Goal: Information Seeking & Learning: Find specific fact

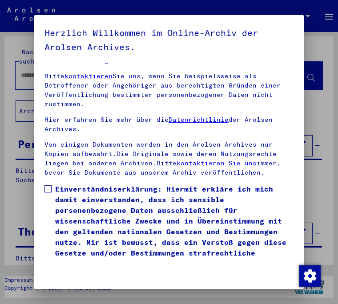
scroll to position [141, 0]
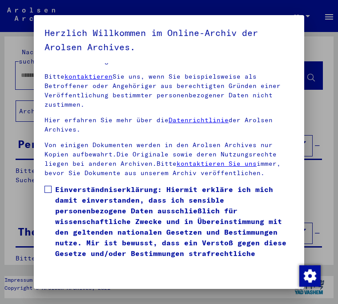
click at [49, 185] on label "Einverständniserklärung: Hiermit erkläre ich mich damit einverstanden, dass ich…" at bounding box center [169, 226] width 249 height 85
click at [81, 283] on button "Ich stimme zu" at bounding box center [74, 284] width 59 height 21
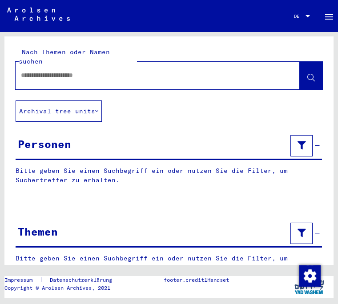
click at [307, 15] on div at bounding box center [308, 16] width 4 height 2
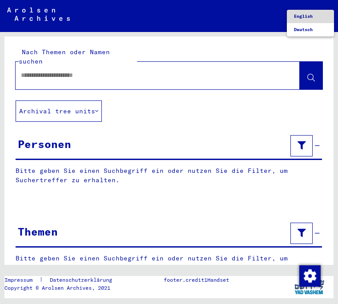
click at [311, 20] on span "English" at bounding box center [310, 16] width 33 height 13
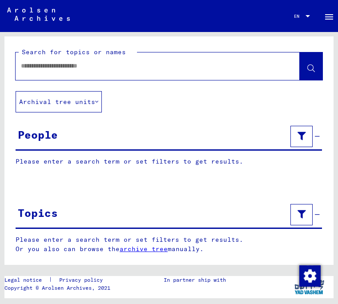
click at [58, 69] on input "text" at bounding box center [150, 65] width 258 height 9
click at [316, 64] on button at bounding box center [311, 67] width 23 height 28
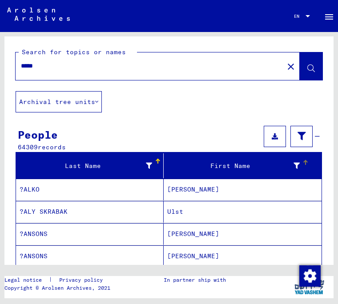
click at [239, 170] on div "First Name" at bounding box center [233, 166] width 133 height 9
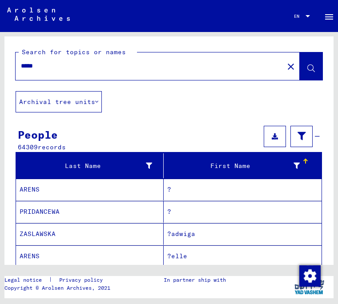
click at [114, 173] on div "Last Name" at bounding box center [92, 166] width 144 height 14
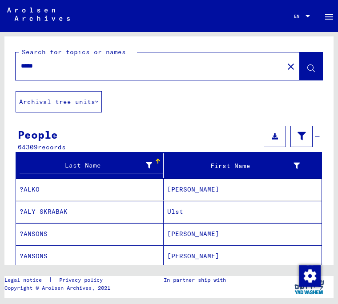
click at [239, 164] on div "First Name" at bounding box center [233, 166] width 133 height 9
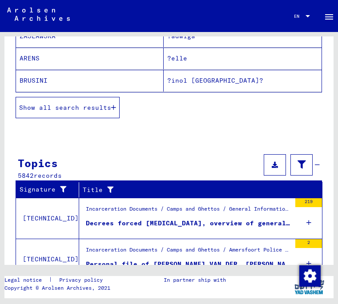
scroll to position [142, 0]
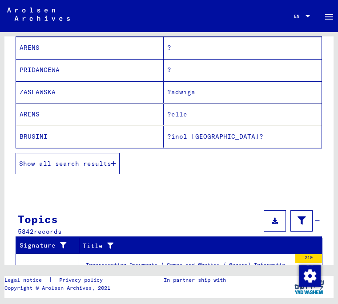
click at [89, 168] on span "Show all search results" at bounding box center [65, 164] width 92 height 8
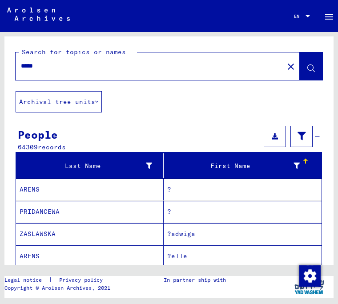
scroll to position [0, 0]
click at [49, 64] on input "*****" at bounding box center [150, 65] width 258 height 9
type input "*"
type input "*****"
click at [313, 68] on icon at bounding box center [312, 69] width 8 height 8
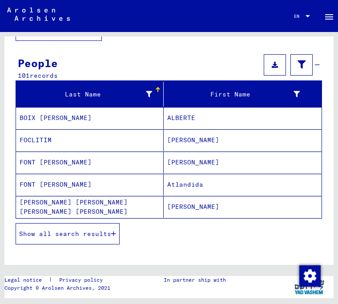
scroll to position [92, 0]
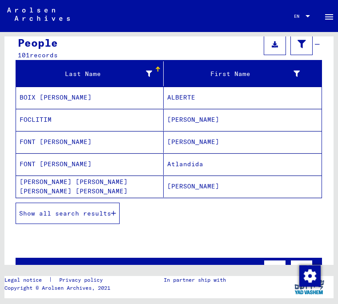
click at [94, 221] on button "Show all search results" at bounding box center [68, 213] width 104 height 21
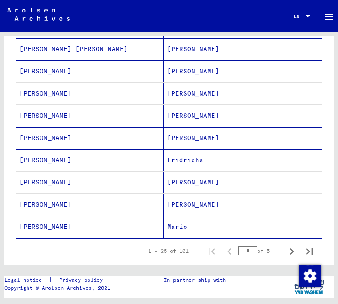
scroll to position [498, 0]
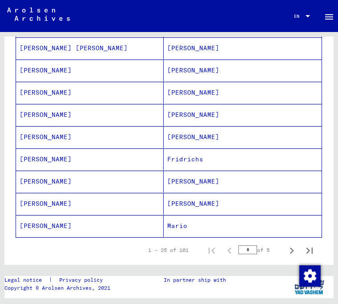
click at [36, 186] on mat-cell "[PERSON_NAME]" at bounding box center [90, 182] width 148 height 22
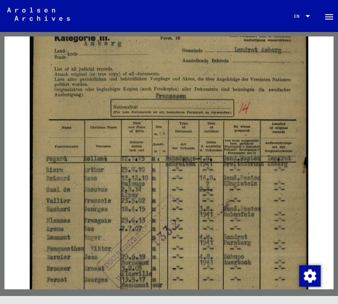
scroll to position [207, 0]
click at [110, 186] on img at bounding box center [169, 210] width 279 height 399
click at [114, 188] on img at bounding box center [169, 210] width 279 height 399
click at [115, 188] on img at bounding box center [169, 210] width 279 height 399
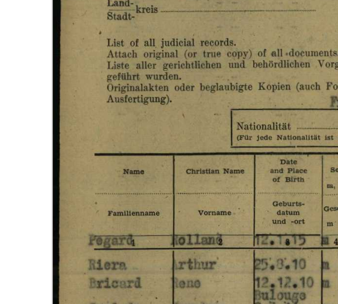
scroll to position [184, 0]
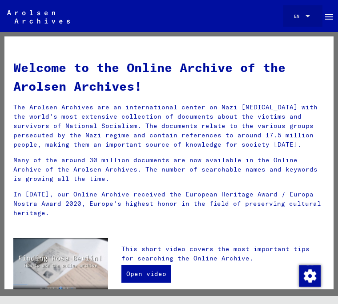
click at [308, 14] on div at bounding box center [308, 16] width 8 height 5
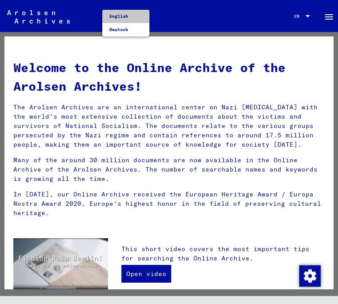
click at [128, 12] on span "English" at bounding box center [126, 16] width 33 height 13
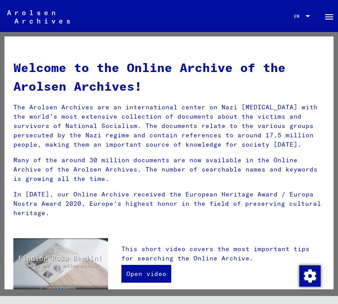
click at [51, 16] on img at bounding box center [38, 16] width 63 height 13
